Goal: Connect with others: Connect with other users

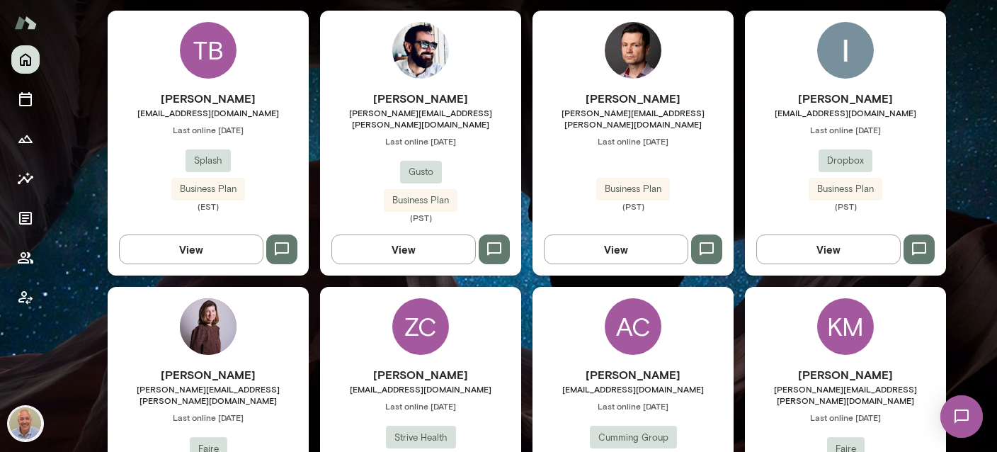
scroll to position [588, 0]
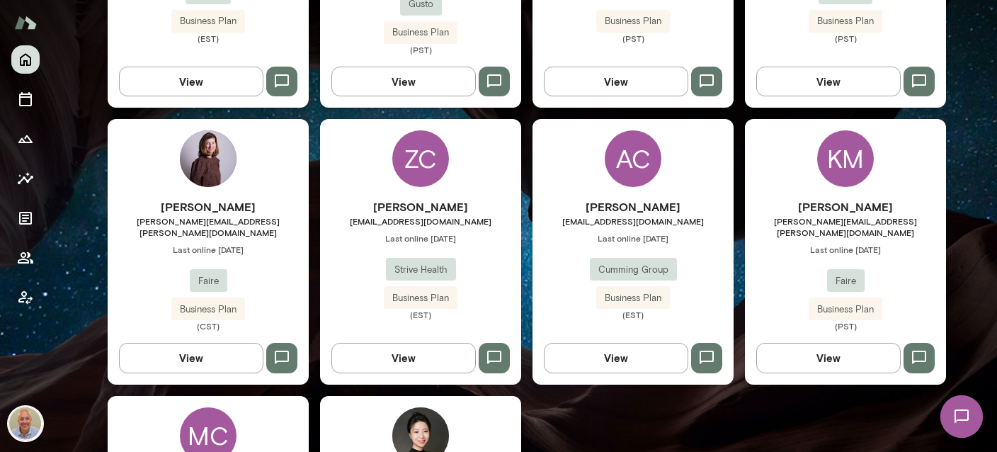
click at [629, 147] on div "AC" at bounding box center [633, 158] width 57 height 57
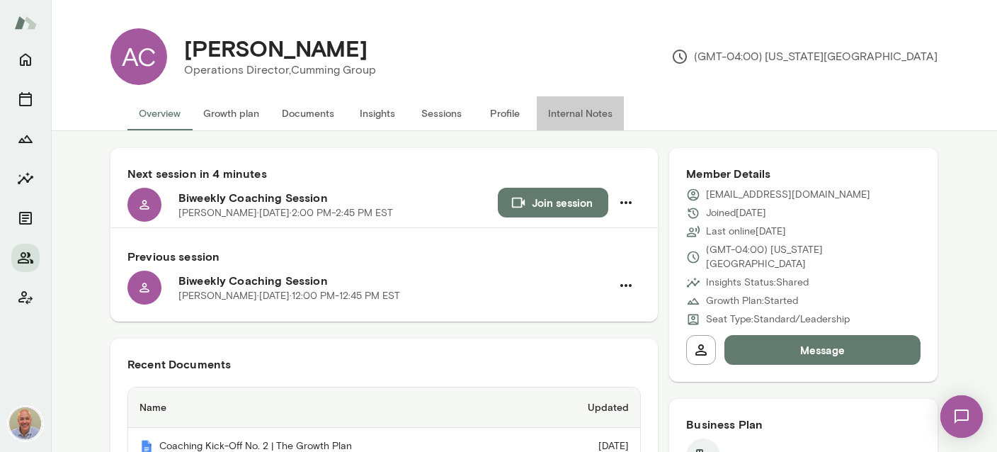
click at [586, 110] on button "Internal Notes" at bounding box center [580, 113] width 87 height 34
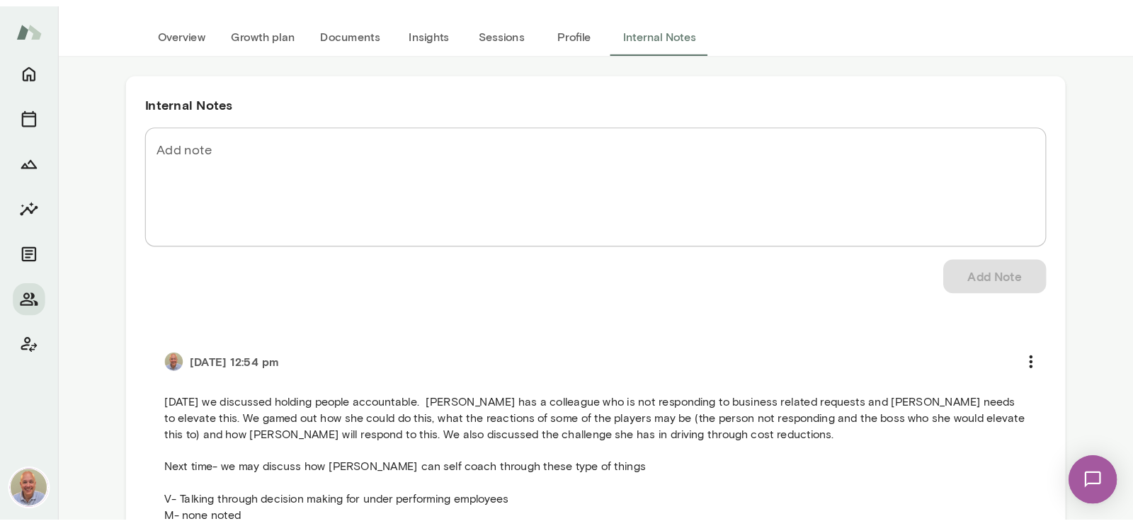
scroll to position [168, 0]
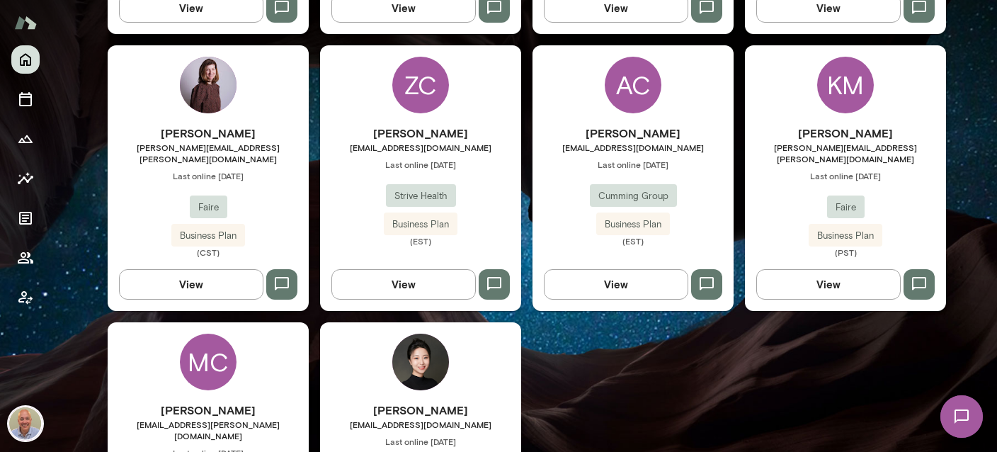
scroll to position [673, 0]
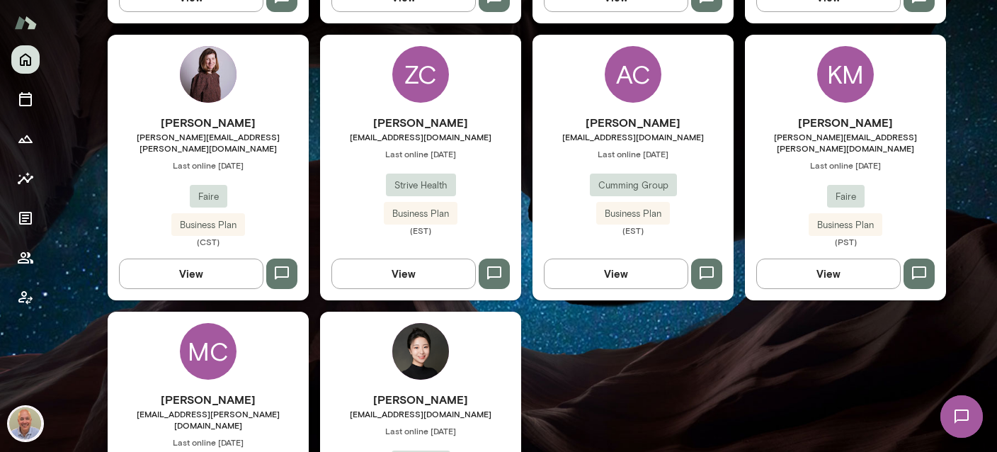
click at [619, 94] on div "AC [PERSON_NAME] [EMAIL_ADDRESS][DOMAIN_NAME] Last online [DATE] Cumming Group …" at bounding box center [632, 167] width 201 height 265
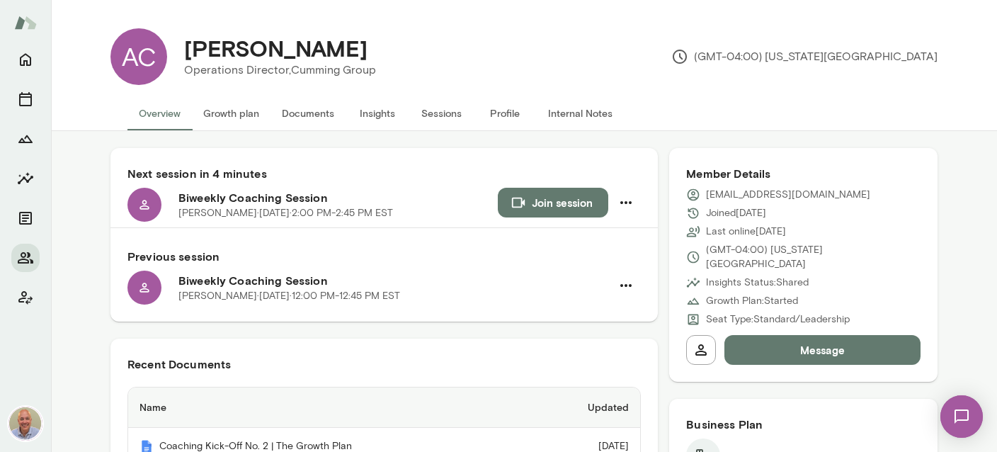
click at [291, 125] on button "Documents" at bounding box center [307, 113] width 75 height 34
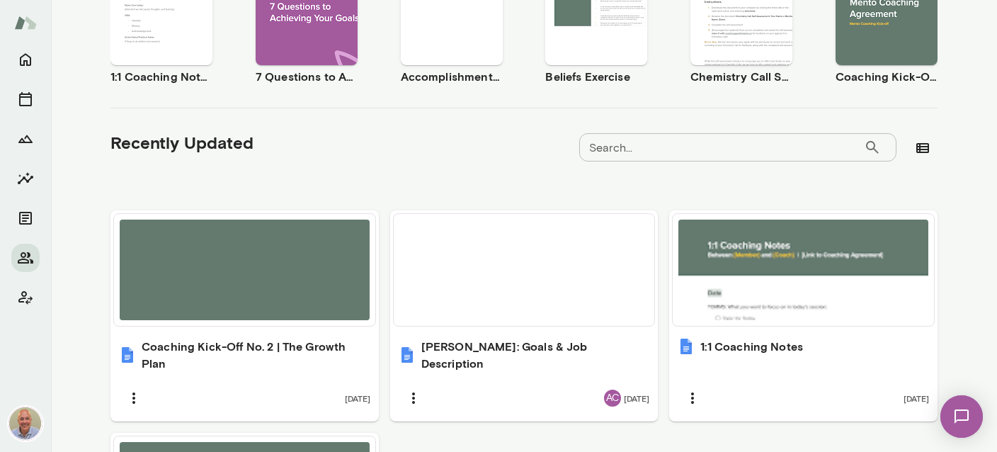
scroll to position [578, 0]
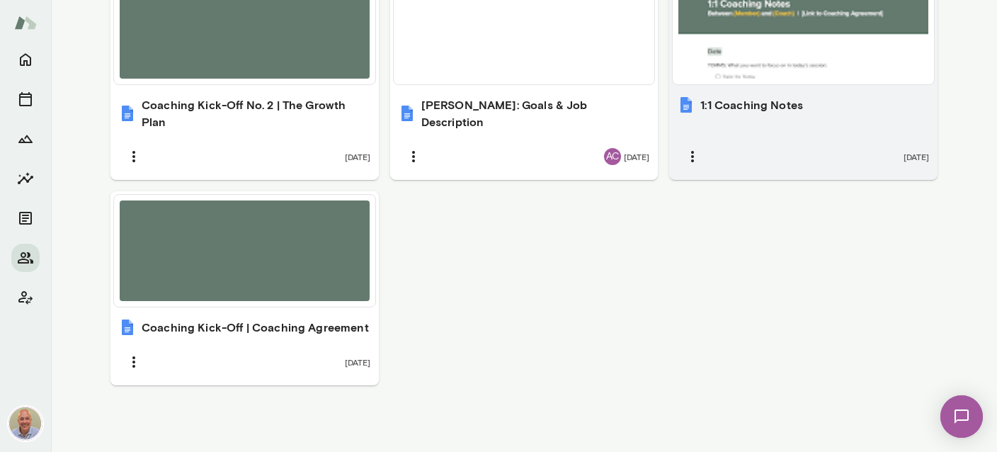
click at [730, 116] on div "1:1 Coaching Notes [DATE]" at bounding box center [803, 134] width 268 height 92
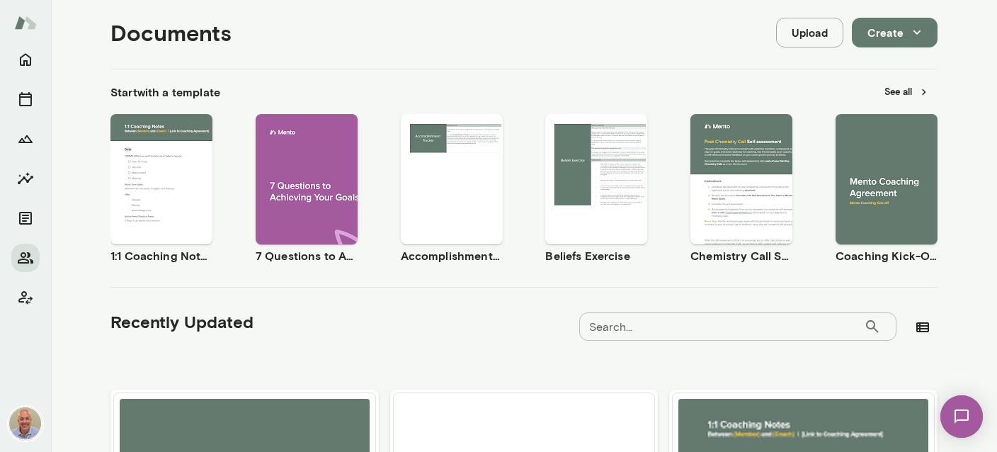
scroll to position [0, 0]
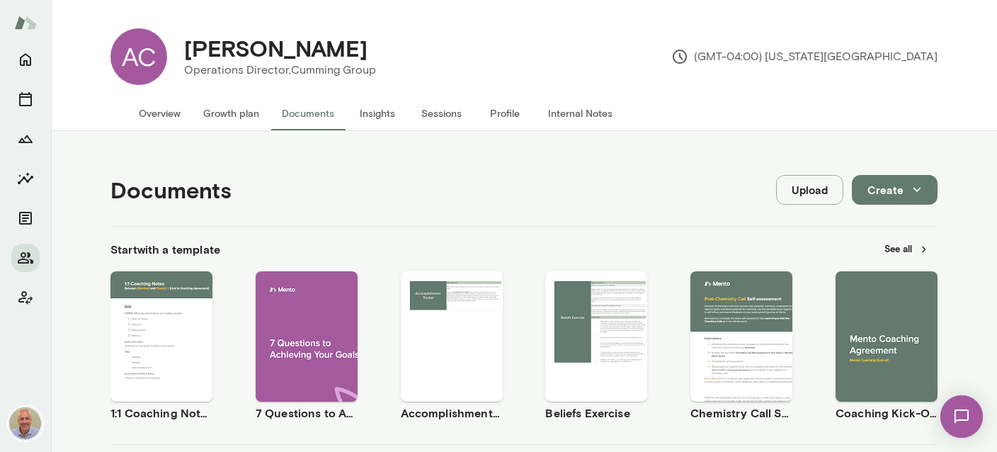
click at [378, 114] on button "Insights" at bounding box center [377, 113] width 64 height 34
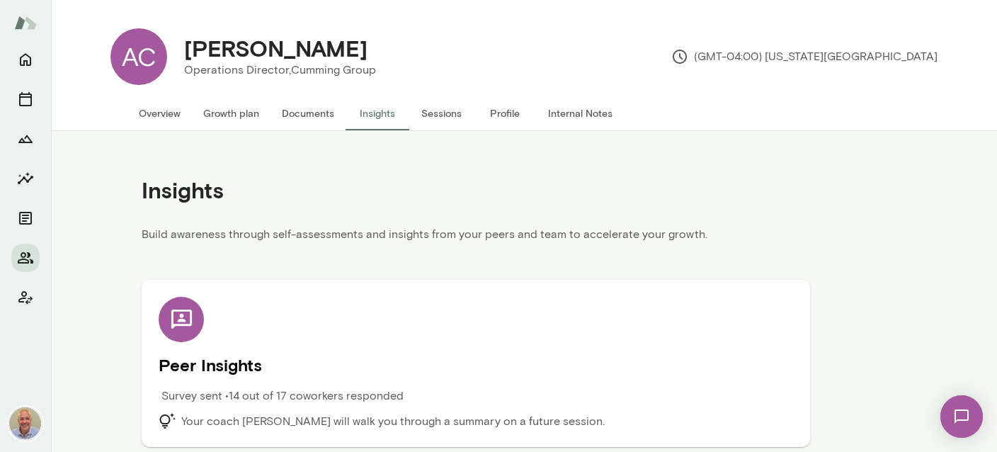
scroll to position [6, 0]
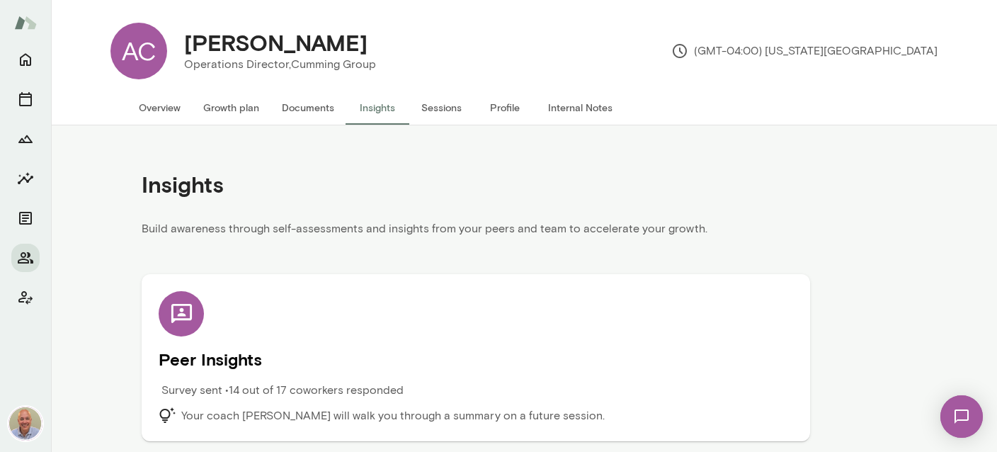
click at [302, 102] on button "Documents" at bounding box center [307, 108] width 75 height 34
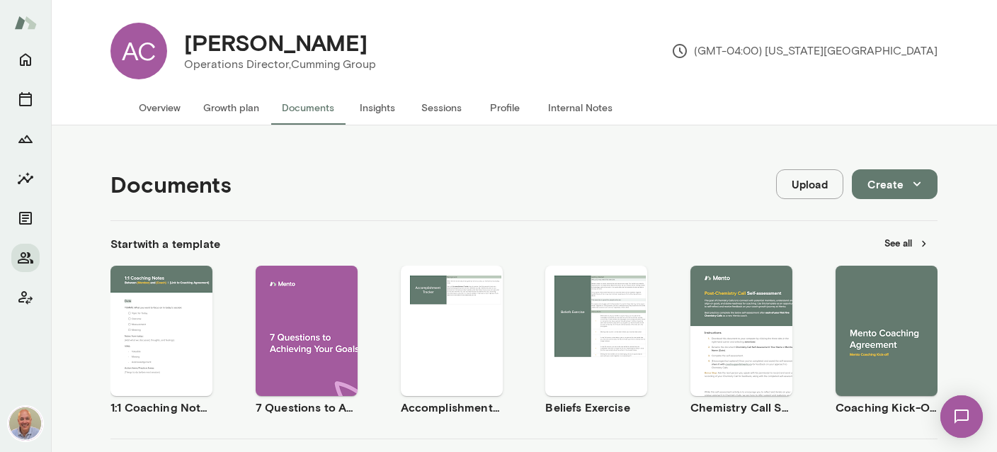
click at [147, 105] on button "Overview" at bounding box center [159, 108] width 64 height 34
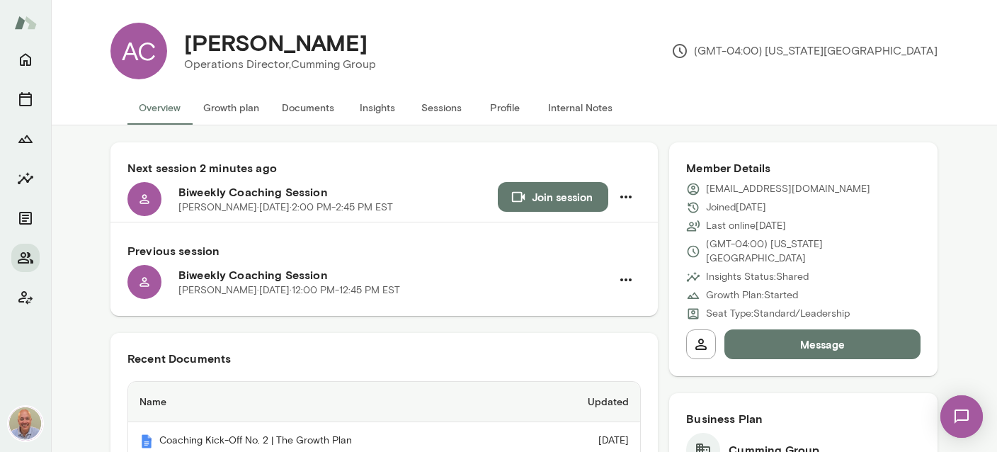
click at [578, 187] on button "Join session" at bounding box center [553, 197] width 110 height 30
